Goal: Transaction & Acquisition: Download file/media

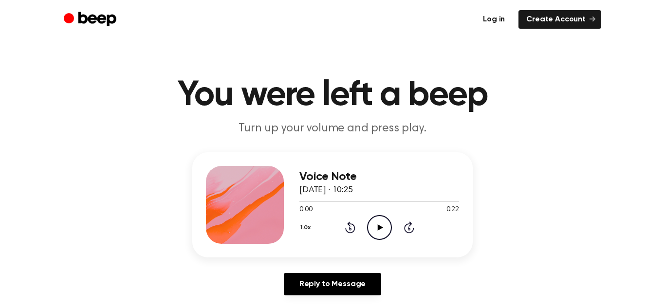
click at [503, 20] on link "Log in" at bounding box center [493, 19] width 37 height 19
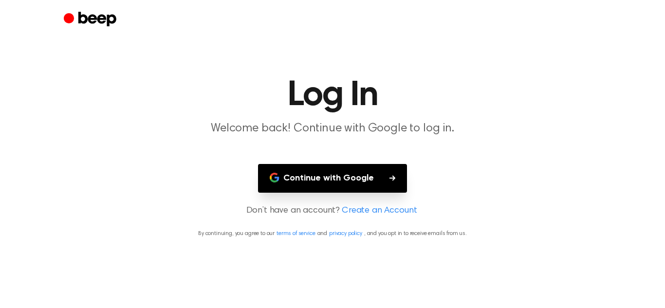
click at [389, 170] on button "Continue with Google" at bounding box center [332, 178] width 149 height 29
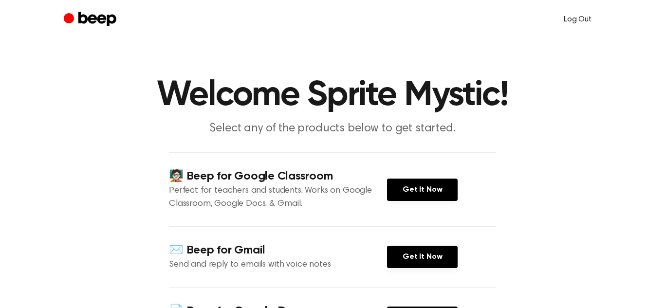
click at [581, 20] on link "Log Out" at bounding box center [577, 19] width 47 height 23
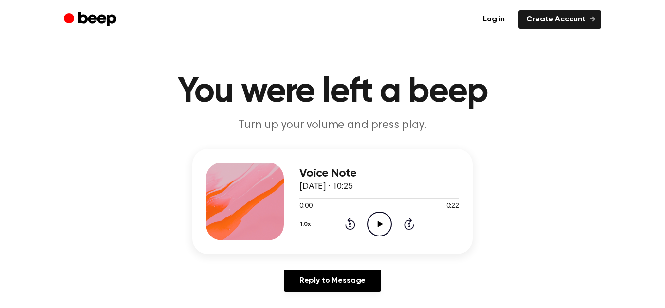
scroll to position [5, 0]
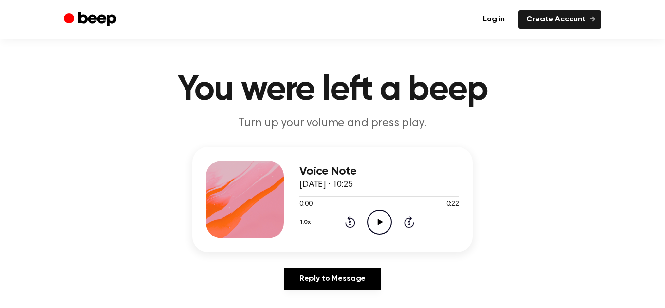
click at [380, 222] on icon at bounding box center [379, 222] width 5 height 6
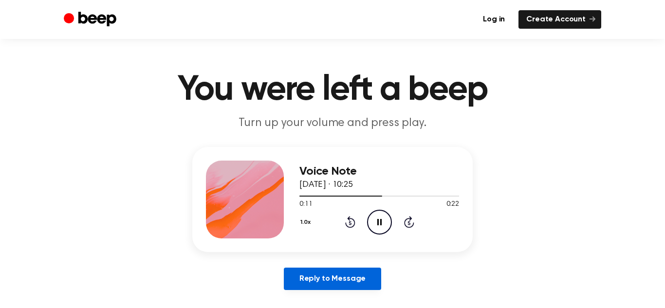
click at [356, 279] on link "Reply to Message" at bounding box center [332, 279] width 97 height 22
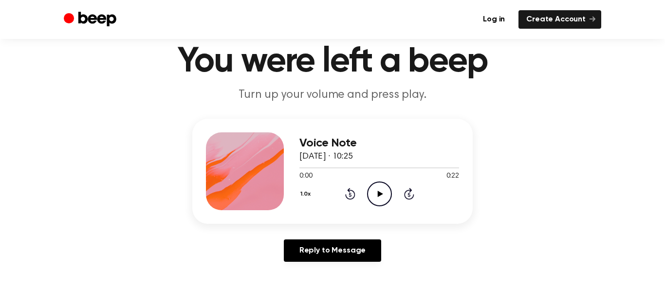
scroll to position [41, 0]
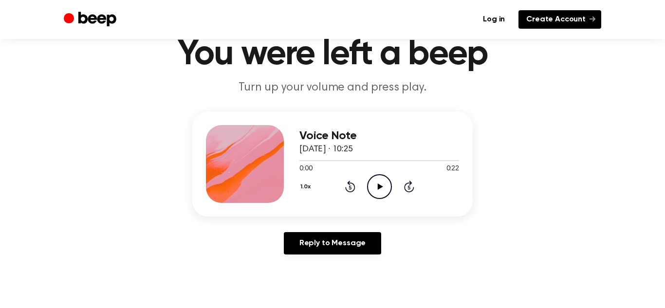
click at [550, 19] on link "Create Account" at bounding box center [560, 19] width 83 height 19
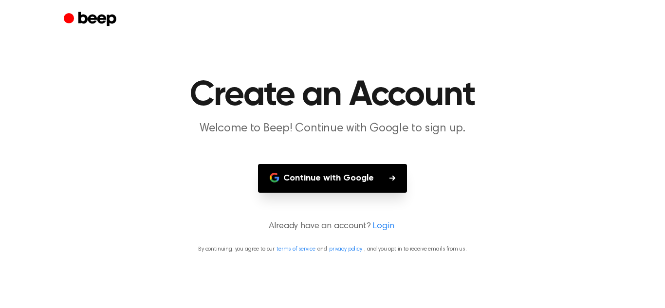
scroll to position [41, 0]
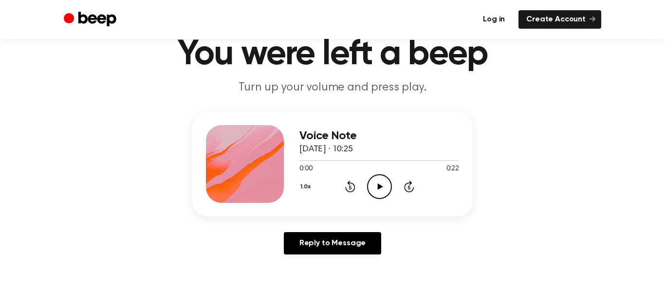
click at [502, 16] on link "Log in" at bounding box center [493, 19] width 37 height 19
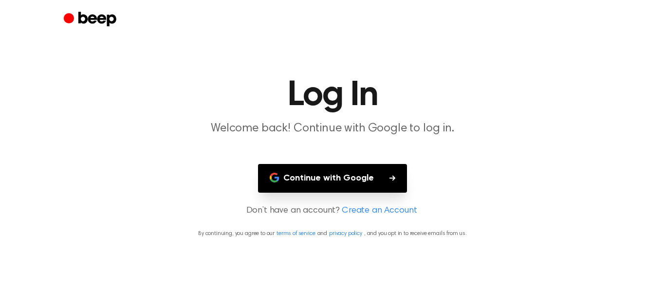
click at [342, 178] on button "Continue with Google" at bounding box center [332, 178] width 149 height 29
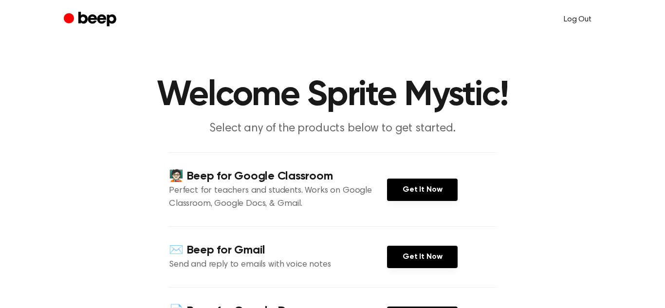
click at [575, 18] on link "Log Out" at bounding box center [577, 19] width 47 height 23
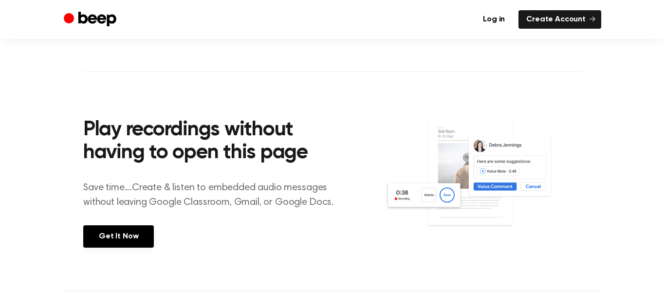
scroll to position [309, 0]
click at [506, 141] on img at bounding box center [483, 181] width 197 height 131
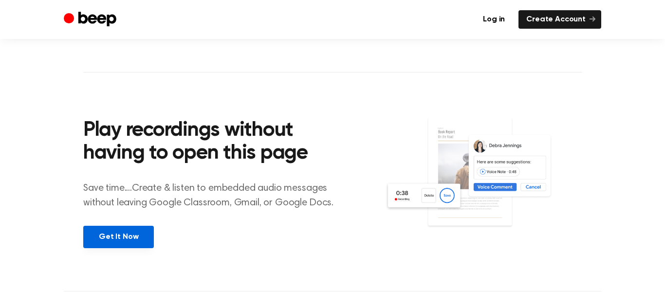
click at [127, 236] on link "Get It Now" at bounding box center [118, 237] width 71 height 22
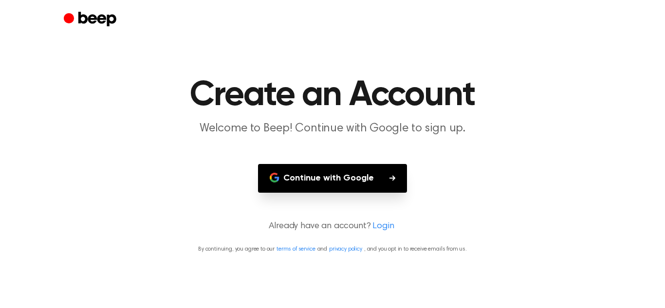
click at [351, 177] on button "Continue with Google" at bounding box center [332, 178] width 149 height 29
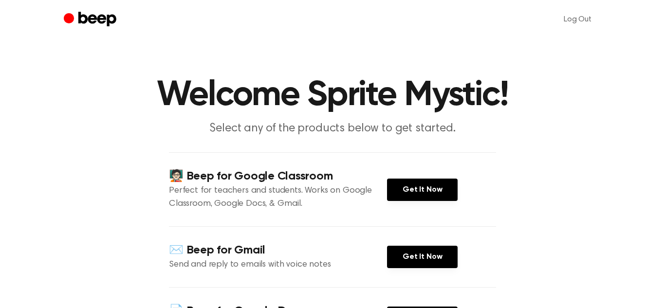
click at [342, 233] on div "✉️ Beep for Gmail Send and reply to emails with voice notes Get It Now" at bounding box center [332, 256] width 327 height 61
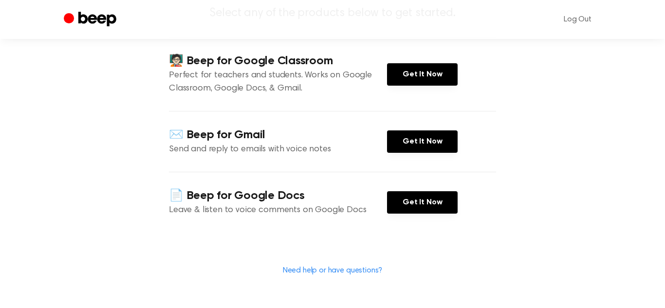
scroll to position [117, 0]
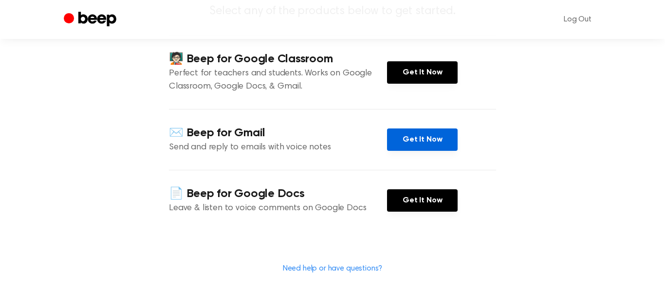
click at [408, 139] on link "Get It Now" at bounding box center [422, 140] width 71 height 22
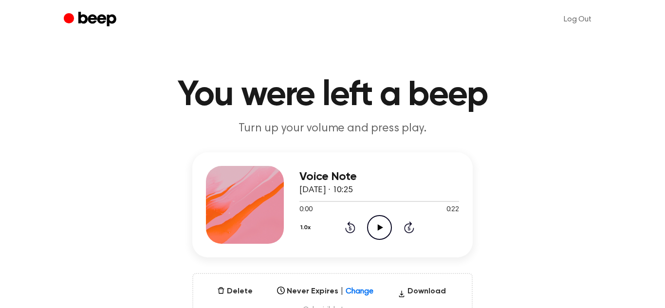
scroll to position [0, 0]
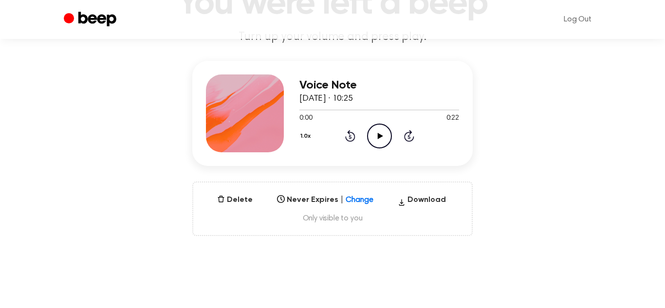
scroll to position [85, 0]
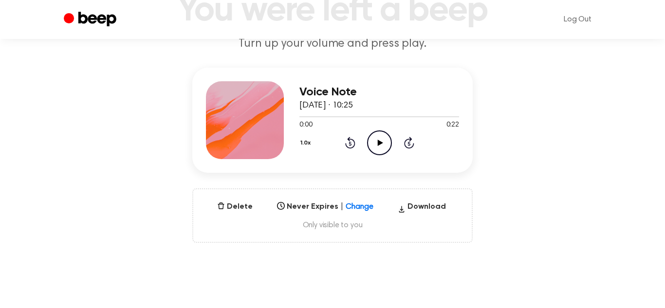
click at [380, 144] on icon at bounding box center [379, 143] width 5 height 6
click at [380, 144] on icon at bounding box center [379, 143] width 4 height 6
click at [424, 208] on button "Download" at bounding box center [422, 209] width 56 height 16
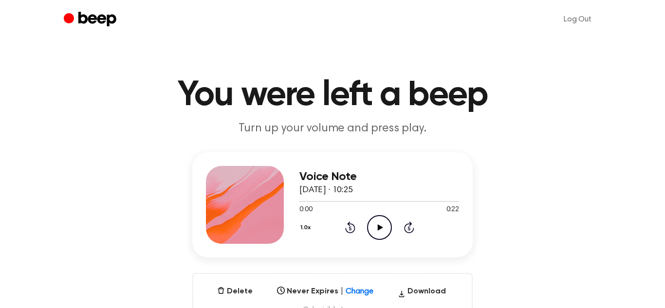
click at [380, 229] on icon "Play Audio" at bounding box center [379, 227] width 25 height 25
click at [380, 229] on icon at bounding box center [379, 227] width 4 height 6
